Goal: Find specific page/section: Find specific page/section

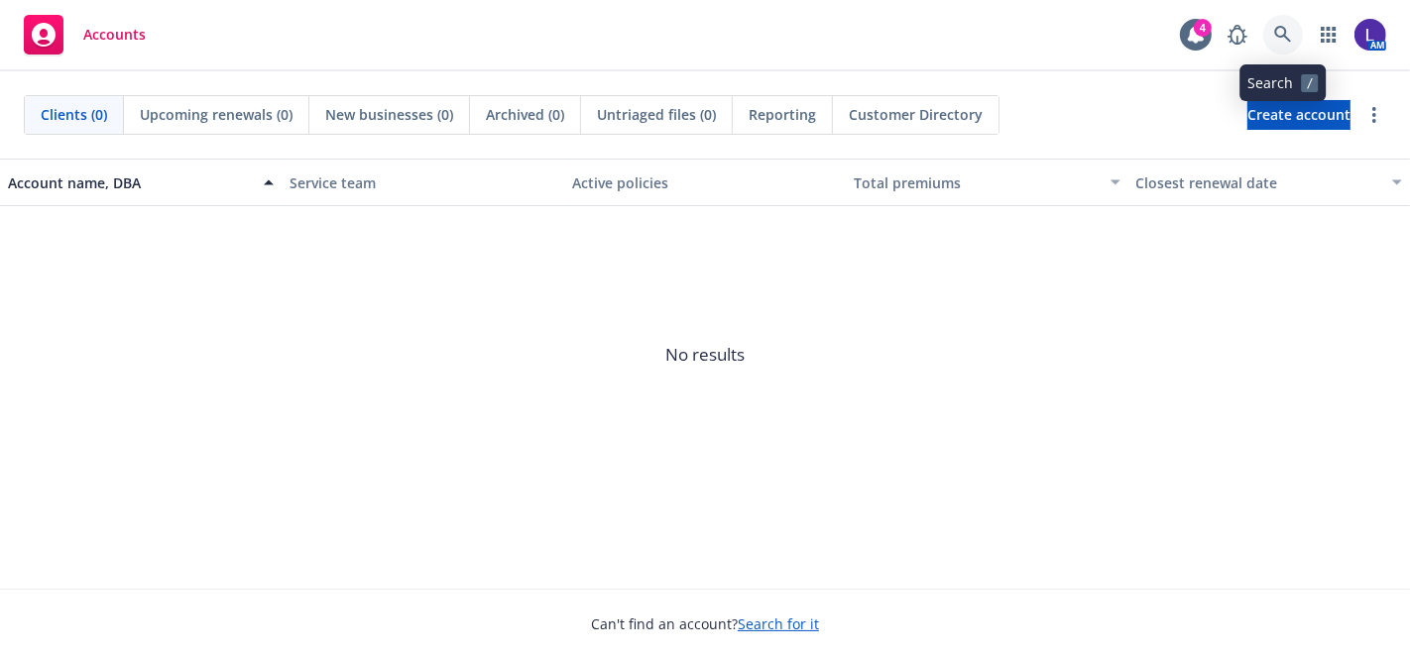
click at [1281, 31] on icon at bounding box center [1283, 35] width 18 height 18
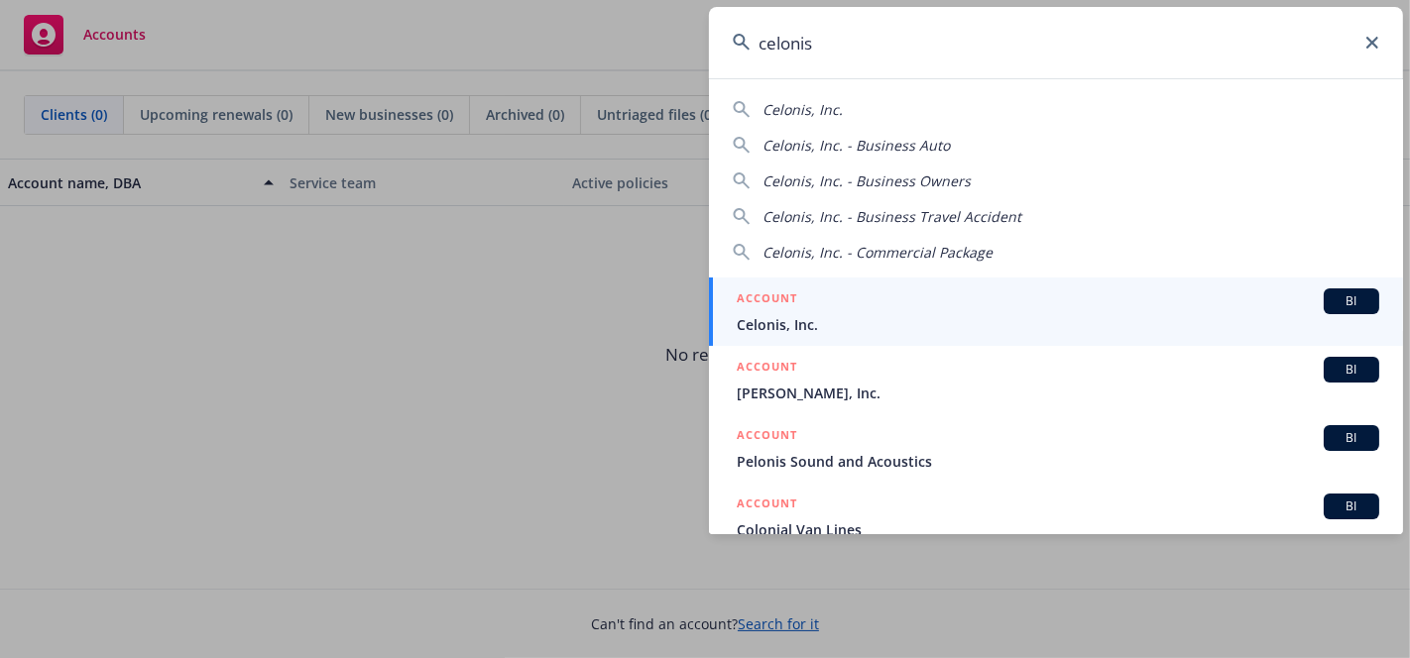
type input "celonis"
click at [757, 328] on li "ACCOUNT BI Celonis, Inc." at bounding box center [1056, 312] width 694 height 68
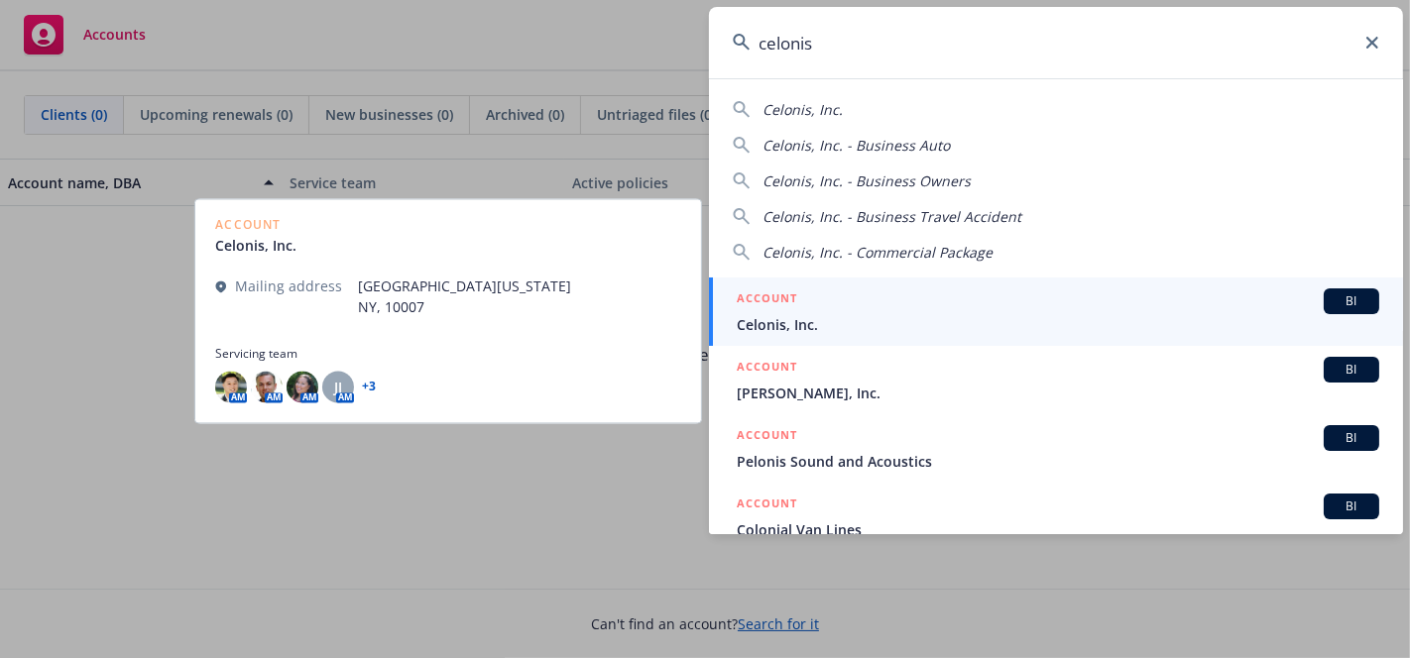
click at [767, 318] on span "Celonis, Inc." at bounding box center [1058, 324] width 643 height 21
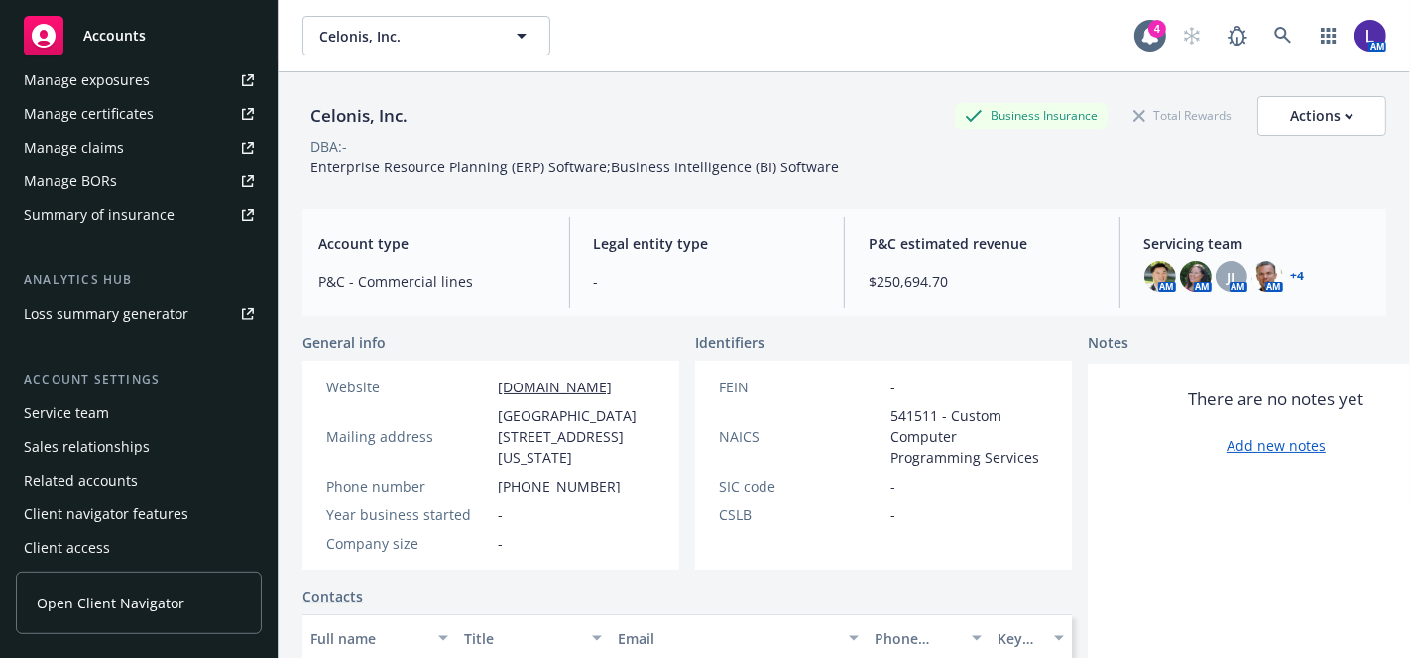
scroll to position [632, 0]
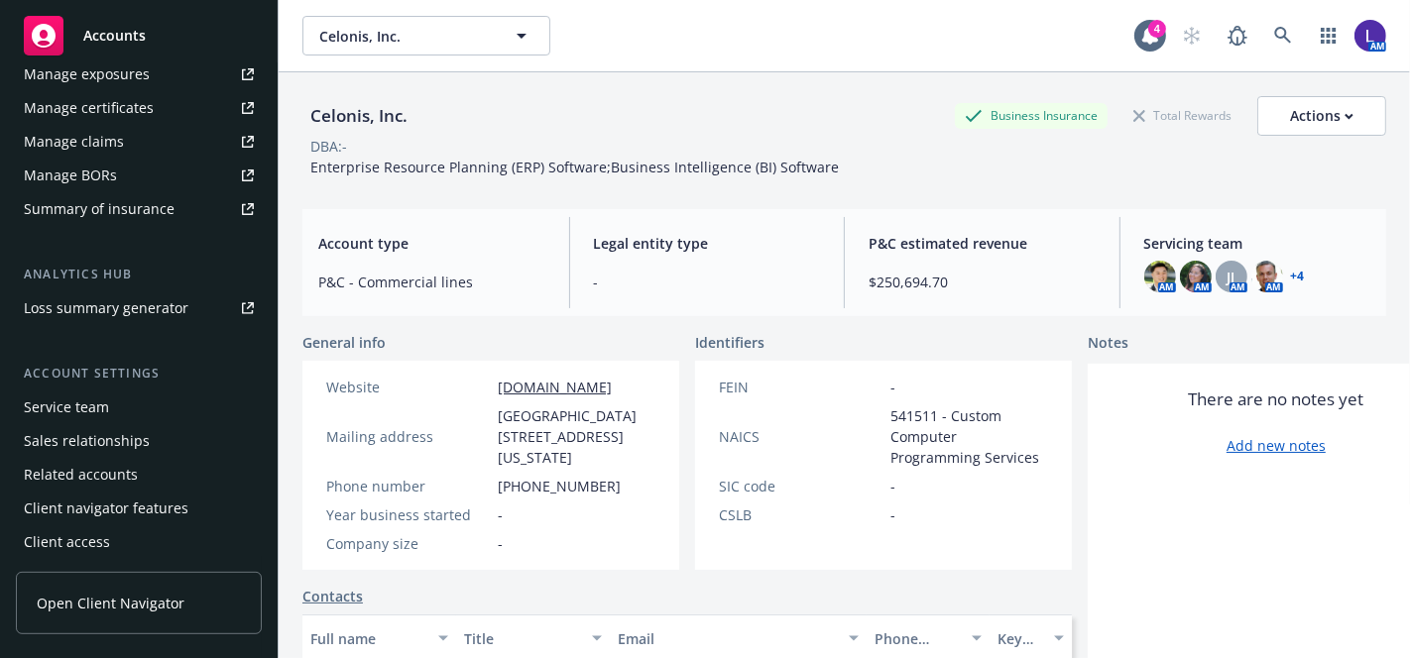
click at [110, 398] on div "Service team" at bounding box center [139, 408] width 230 height 32
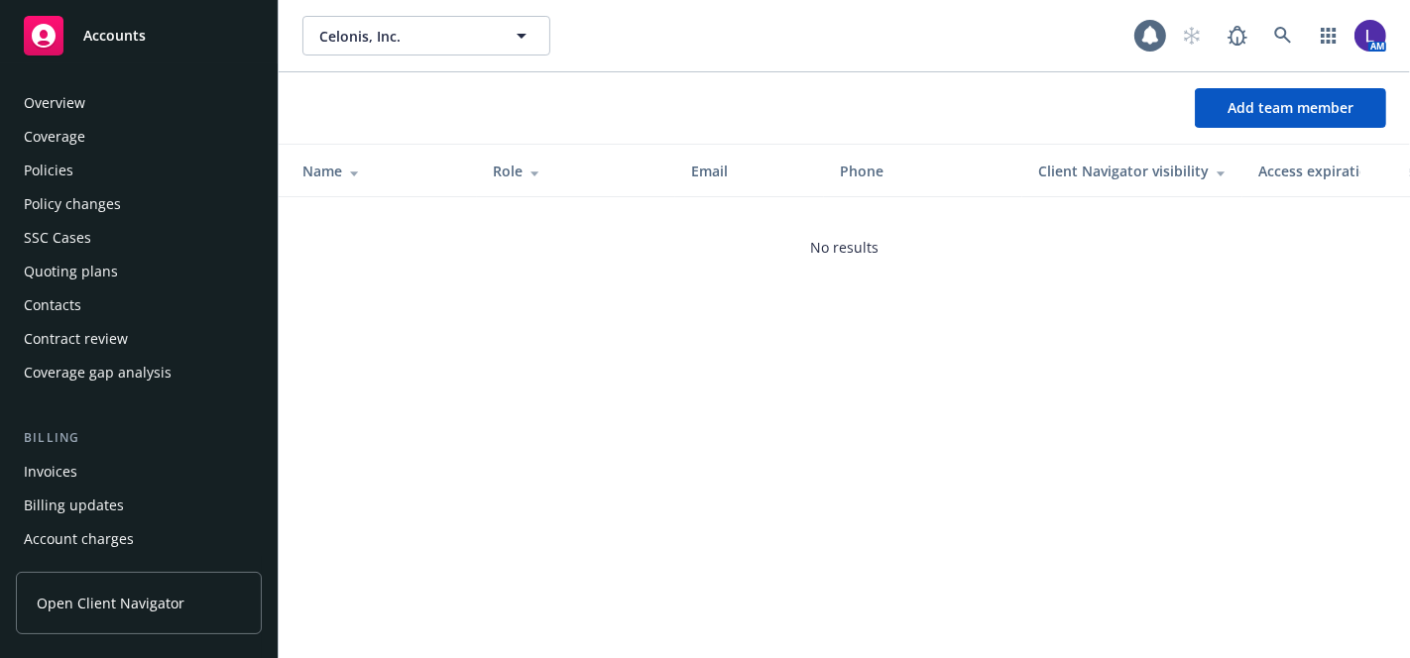
scroll to position [633, 0]
